Goal: Find specific page/section: Find specific page/section

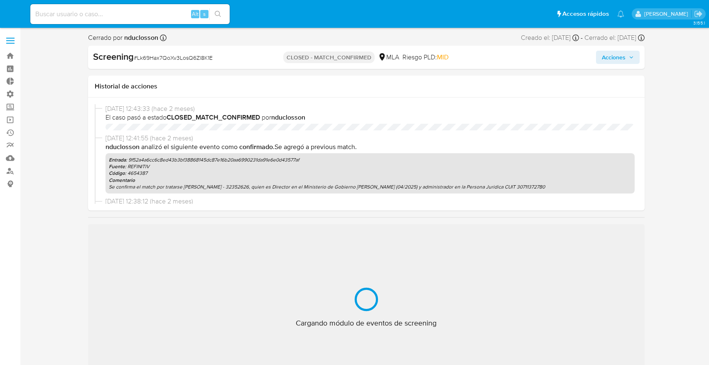
select select "10"
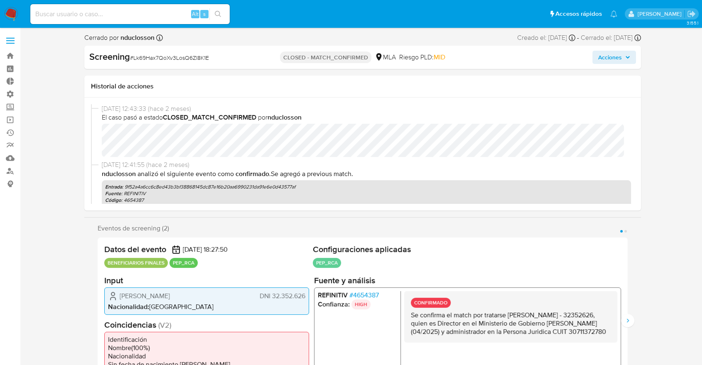
scroll to position [391, 0]
click at [115, 13] on input at bounding box center [130, 14] width 200 height 11
paste input "sospYBNa00TDESJOS3krgvFU"
type input "sospYBNa00TDESJOS3krgvFU"
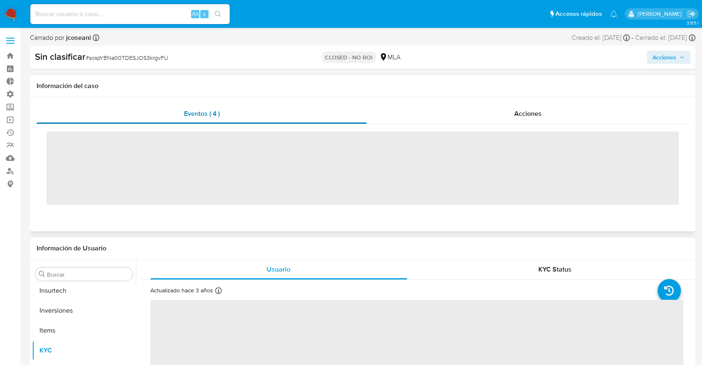
scroll to position [391, 0]
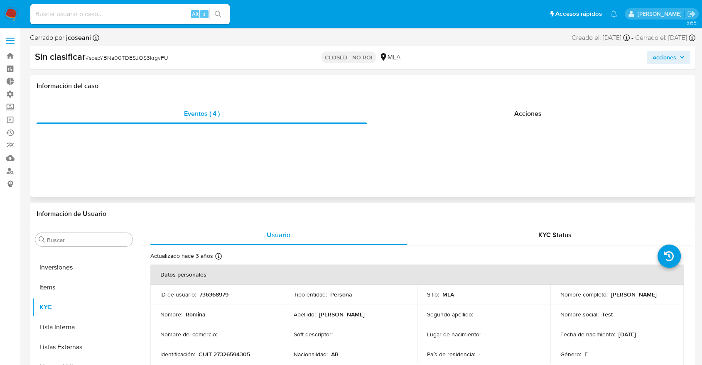
select select "10"
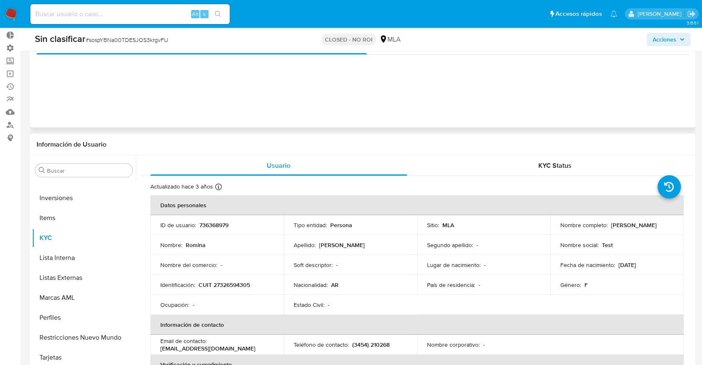
scroll to position [0, 0]
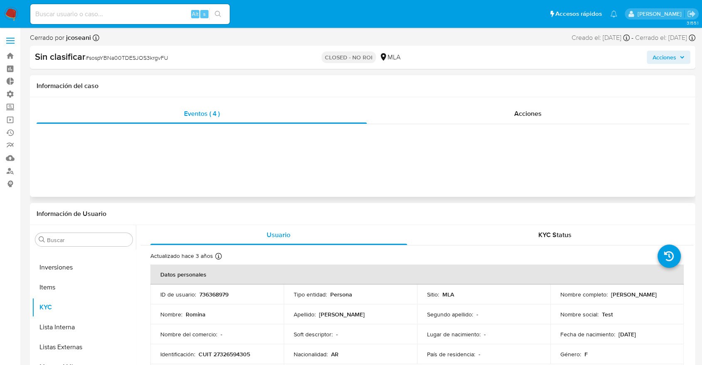
click at [261, 142] on div "Eventos ( 4 ) Acciones" at bounding box center [363, 147] width 666 height 100
click at [125, 15] on input at bounding box center [130, 14] width 200 height 11
paste input "GmHOvC7lyfeZBpU9Gtpiiyi5"
type input "GmHOvC7lyfeZBpU9Gtpiiyi5"
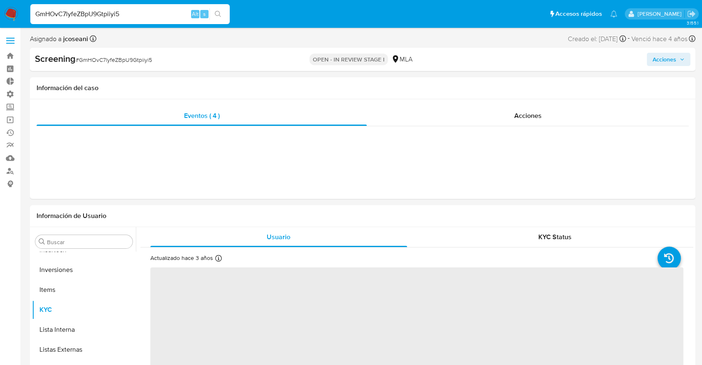
scroll to position [391, 0]
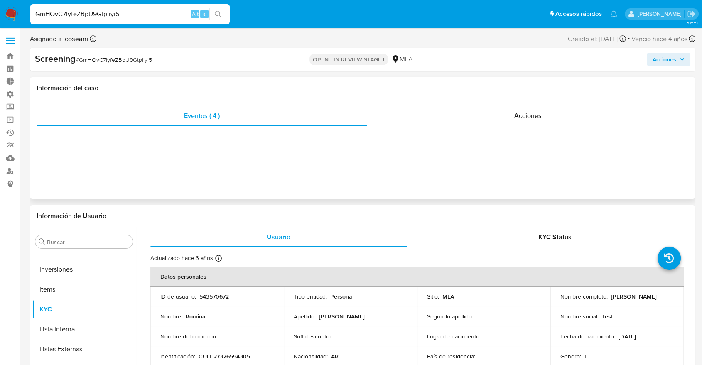
select select "10"
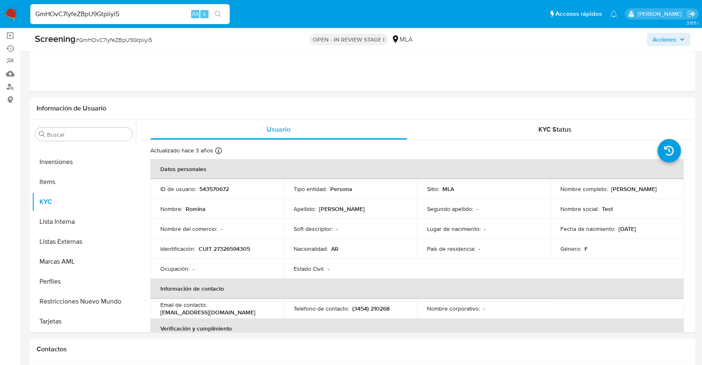
scroll to position [0, 0]
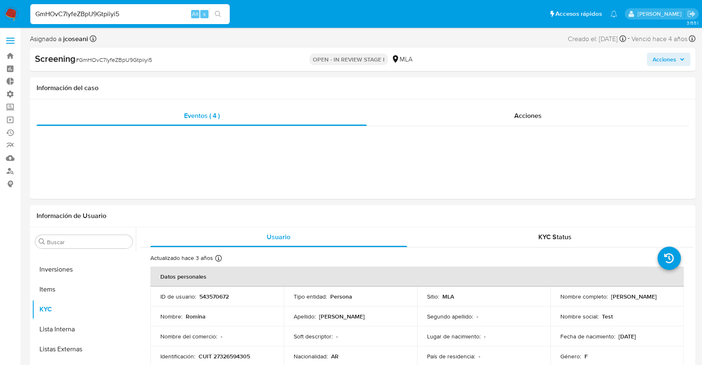
click at [104, 15] on input "GmHOvC7lyfeZBpU9Gtpiiyi5" at bounding box center [130, 14] width 200 height 11
paste input "Wl9QElmxqM0ZjD3O9E2fJPlx"
type input "Wl9QElmxqM0ZjD3O9E2fJPlx"
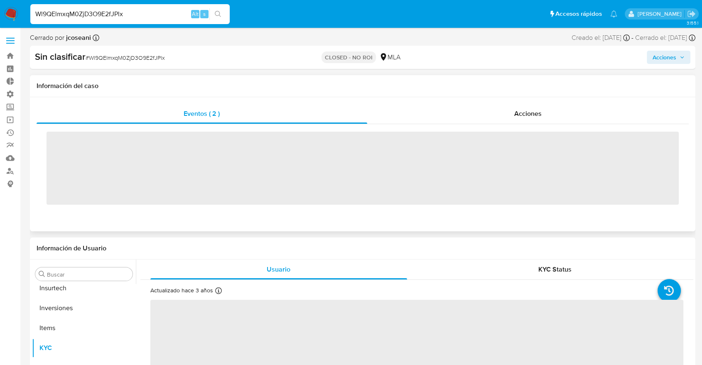
scroll to position [391, 0]
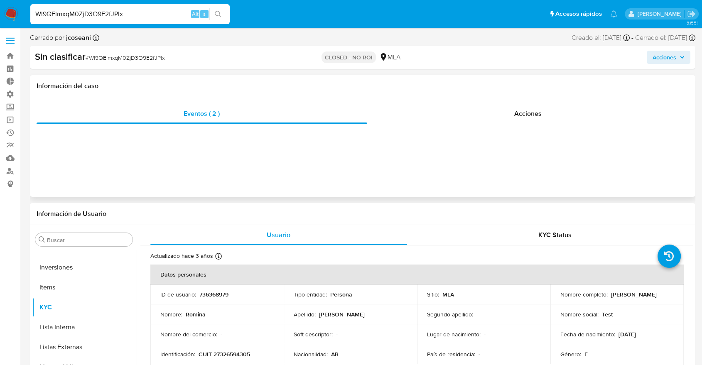
select select "10"
click at [160, 11] on input "Wl9QElmxqM0ZjD3O9E2fJPlx" at bounding box center [130, 14] width 200 height 11
paste input "Rob3emr2iWdIazdy4Vb0ropm"
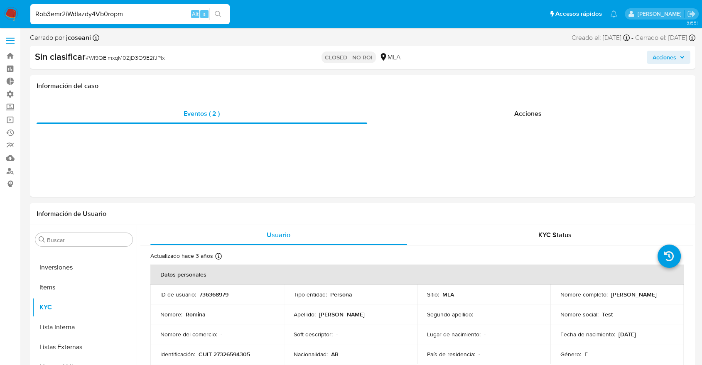
drag, startPoint x: 160, startPoint y: 11, endPoint x: 169, endPoint y: 22, distance: 14.5
click at [164, 19] on div "Rob3emr2iWdIazdy4Vb0ropm Alt s" at bounding box center [130, 14] width 200 height 20
type input "Rob3emr2iWdIazdy4Vb0ropm"
click at [224, 12] on button "search-icon" at bounding box center [217, 14] width 17 height 12
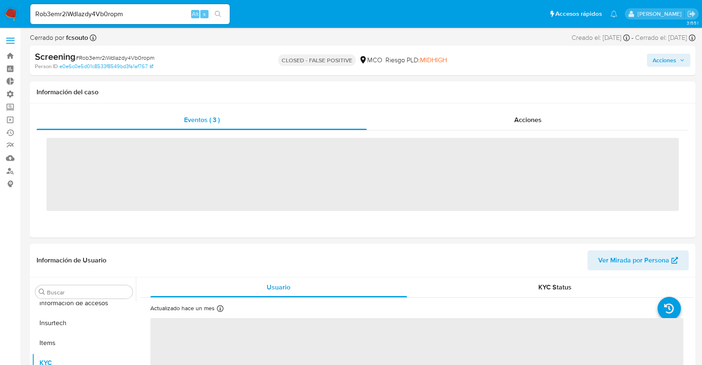
scroll to position [351, 0]
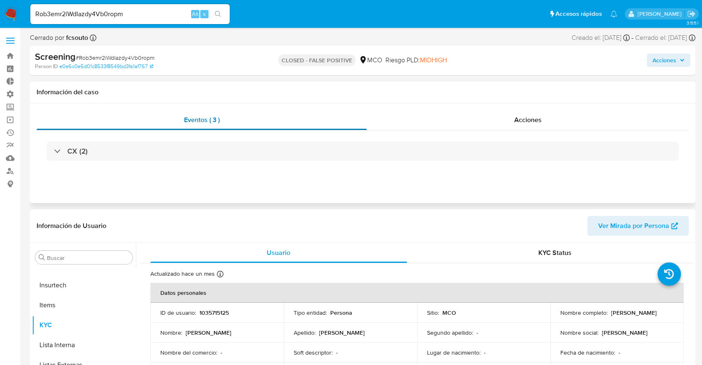
select select "10"
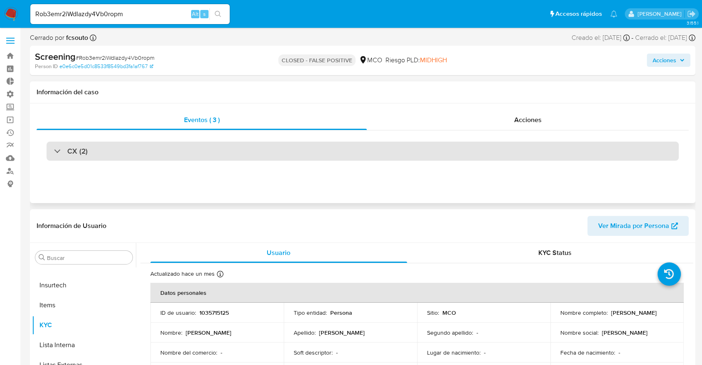
click at [207, 153] on div "CX (2)" at bounding box center [363, 151] width 633 height 19
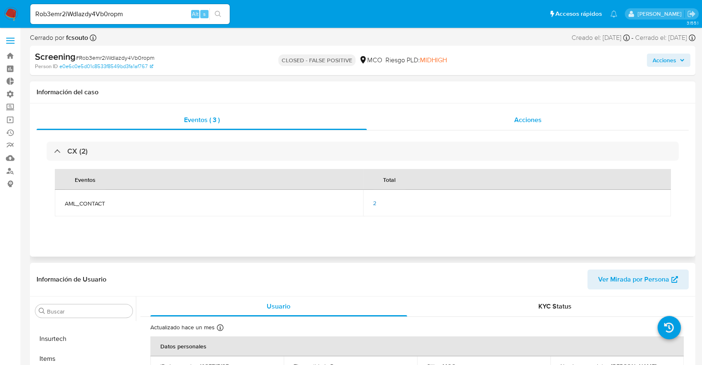
click at [490, 118] on div "Acciones" at bounding box center [528, 120] width 322 height 20
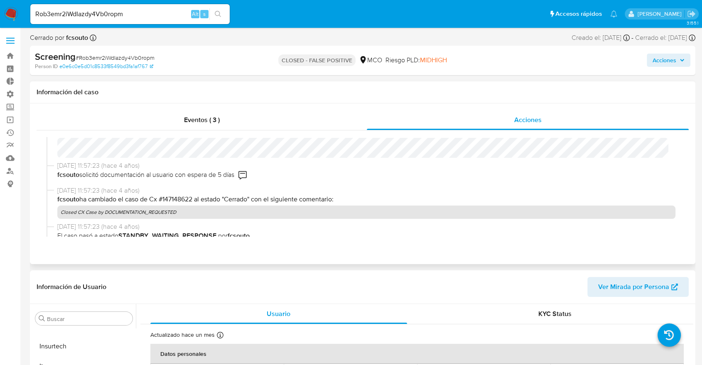
scroll to position [46, 0]
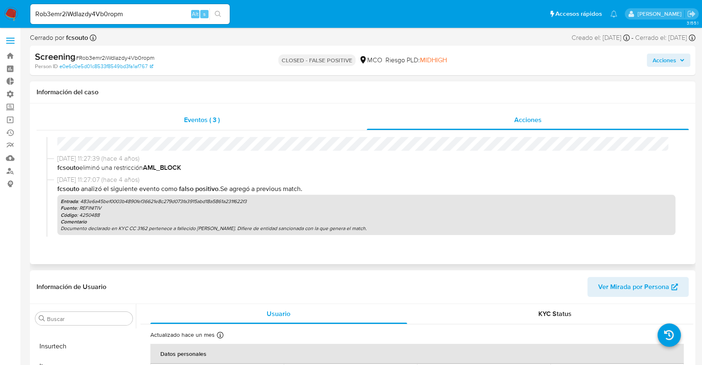
click at [243, 117] on div "Eventos ( 3 )" at bounding box center [202, 120] width 330 height 20
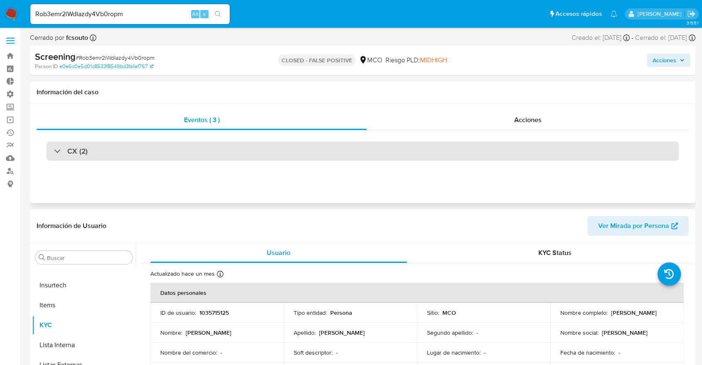
click at [56, 155] on div "CX (2)" at bounding box center [71, 151] width 34 height 9
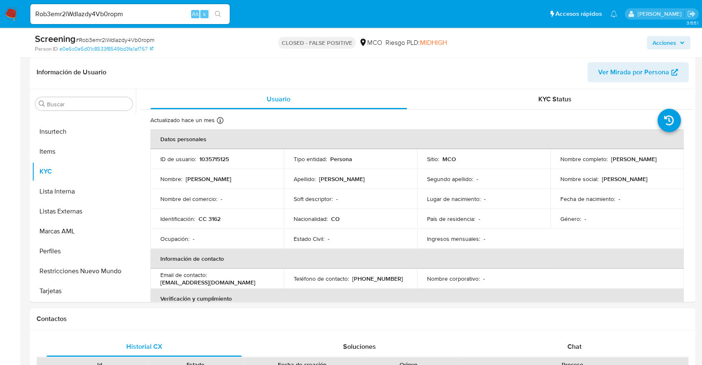
scroll to position [185, 0]
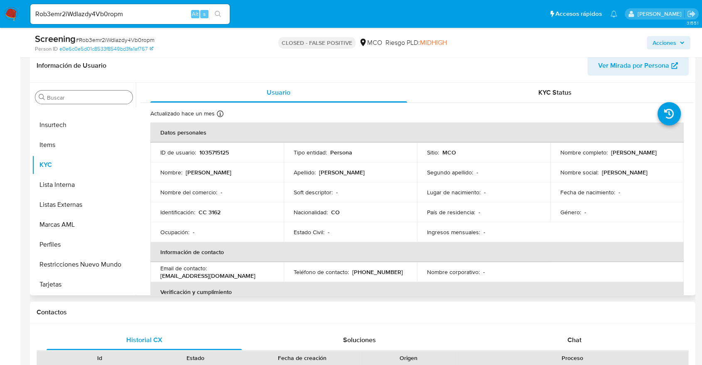
click at [70, 103] on div "Buscar" at bounding box center [83, 97] width 97 height 13
click at [70, 97] on input "Buscar" at bounding box center [88, 97] width 82 height 7
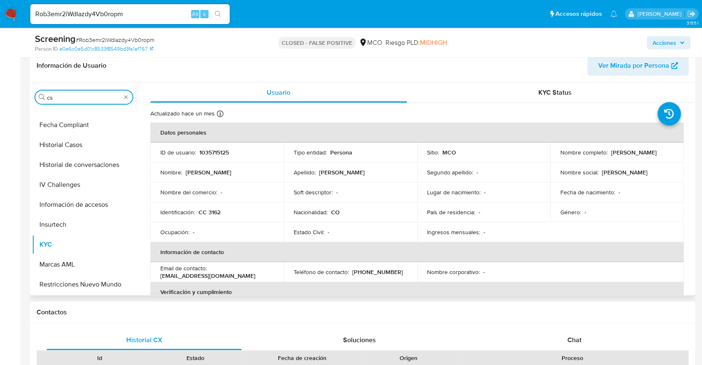
scroll to position [0, 0]
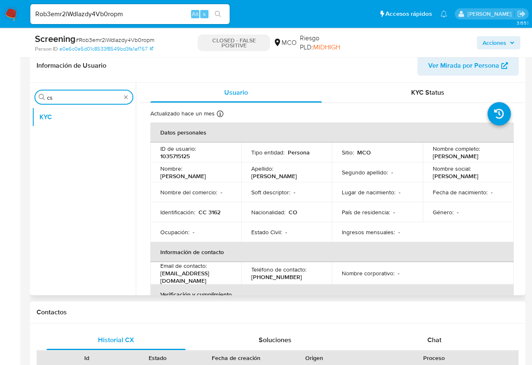
click at [68, 99] on input "cs" at bounding box center [84, 97] width 74 height 7
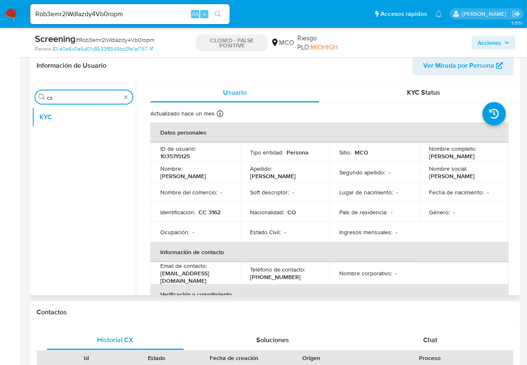
click at [68, 99] on input "cs" at bounding box center [84, 97] width 74 height 7
click at [68, 99] on input "as" at bounding box center [84, 97] width 74 height 7
type input "cas"
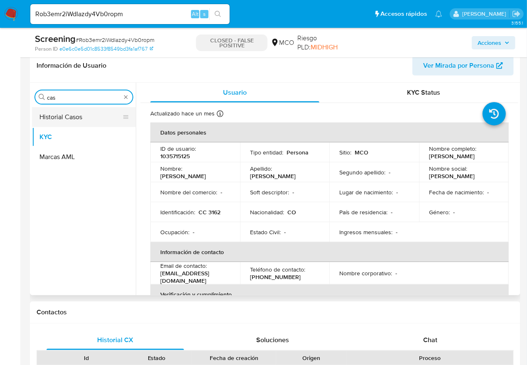
click at [75, 116] on button "Historial Casos" at bounding box center [80, 117] width 97 height 20
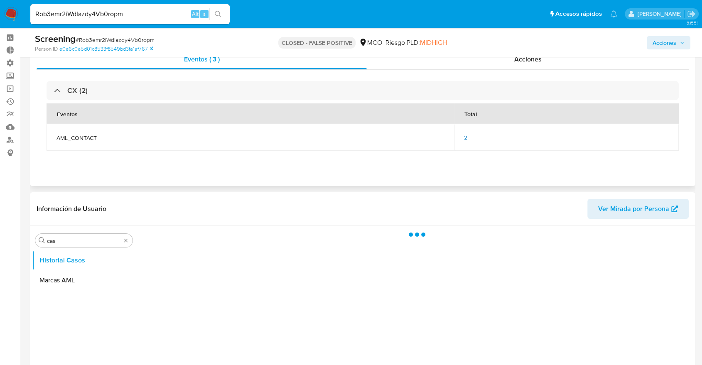
scroll to position [92, 0]
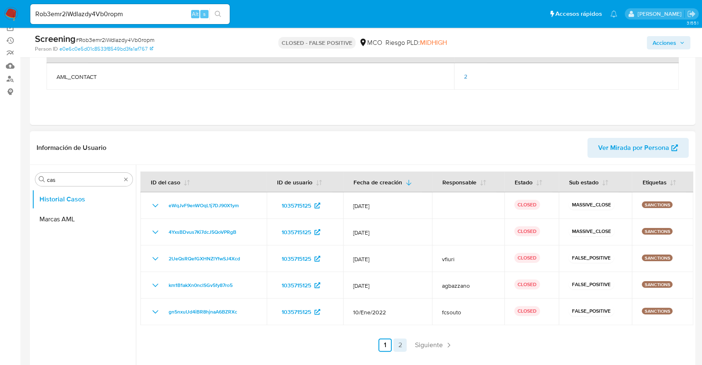
click at [402, 348] on link "2" at bounding box center [400, 345] width 13 height 13
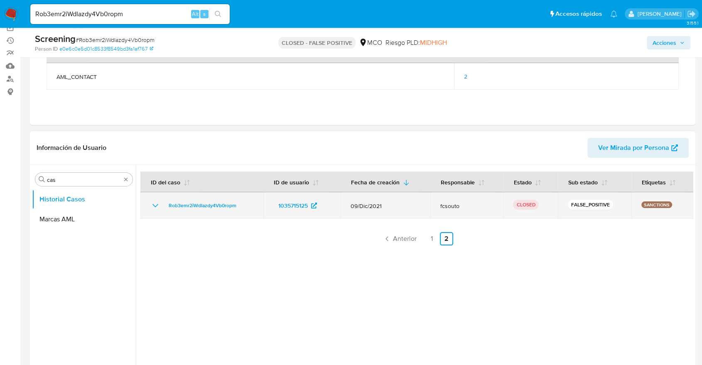
click at [153, 203] on icon "Mostrar/Ocultar" at bounding box center [155, 206] width 10 height 10
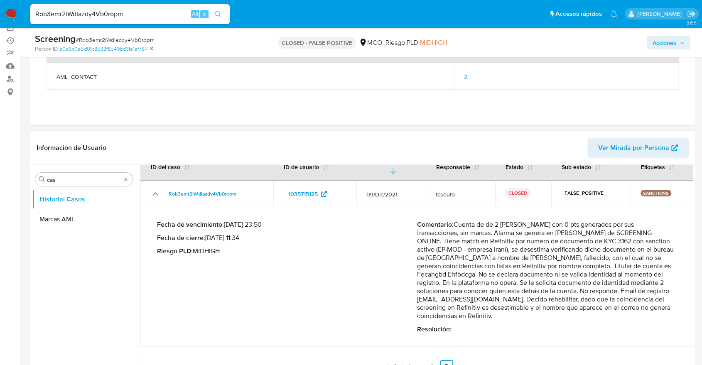
scroll to position [185, 0]
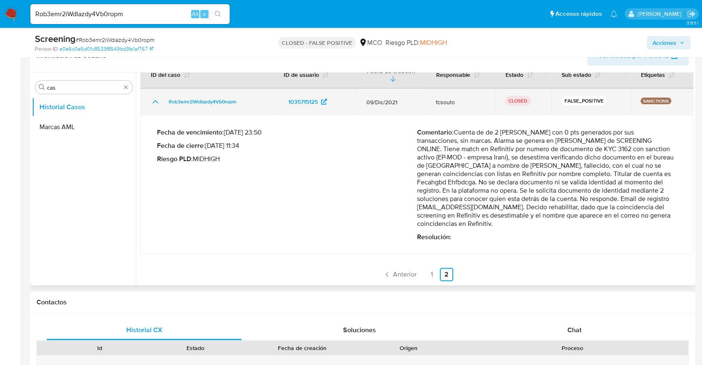
click at [243, 99] on div "Rob3emr2iWdIazdy4Vb0ropm" at bounding box center [206, 102] width 113 height 10
click at [230, 100] on span "Rob3emr2iWdIazdy4Vb0ropm" at bounding box center [203, 102] width 68 height 10
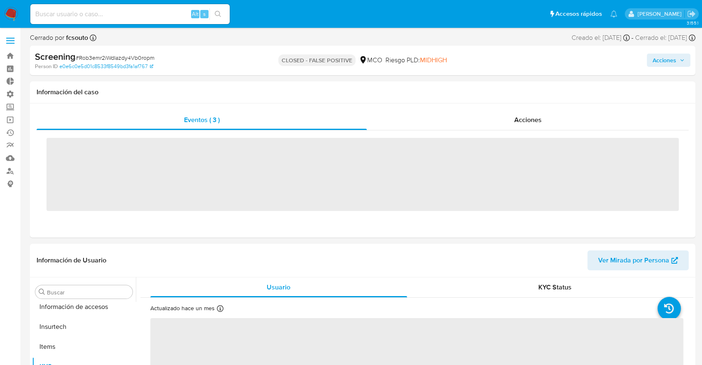
scroll to position [351, 0]
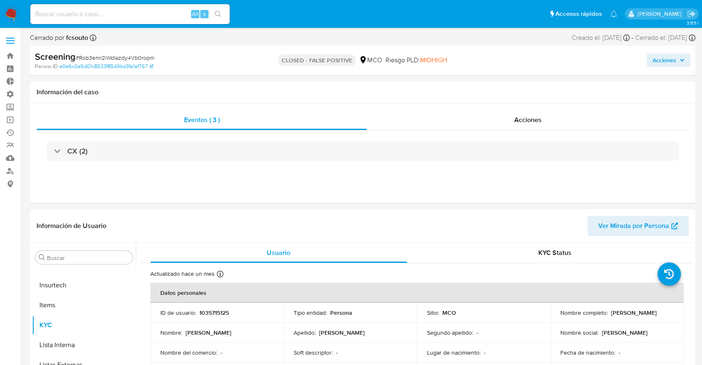
select select "10"
